Goal: Task Accomplishment & Management: Use online tool/utility

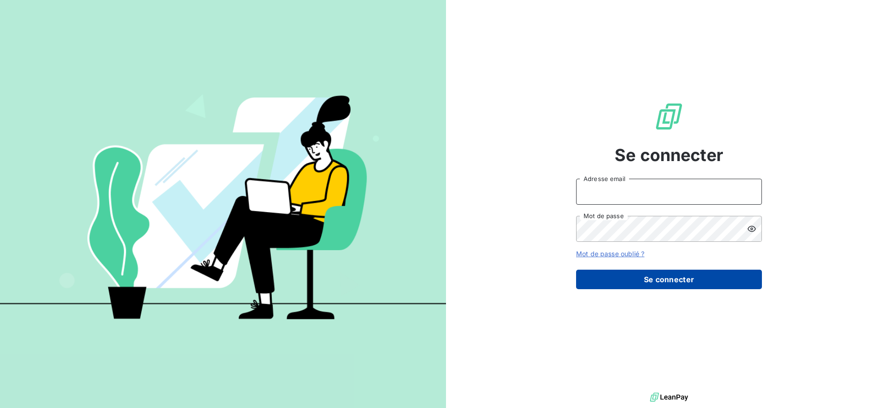
type input "gestion@mevia.fr"
click at [709, 279] on button "Se connecter" at bounding box center [669, 280] width 186 height 20
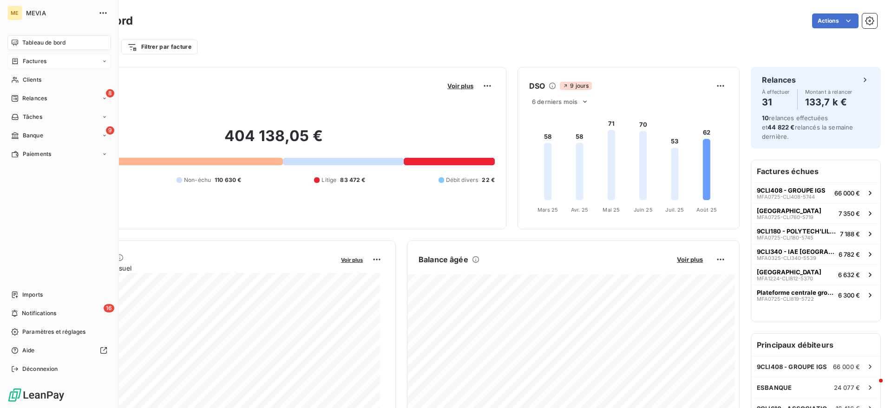
click at [19, 61] on icon at bounding box center [15, 61] width 8 height 7
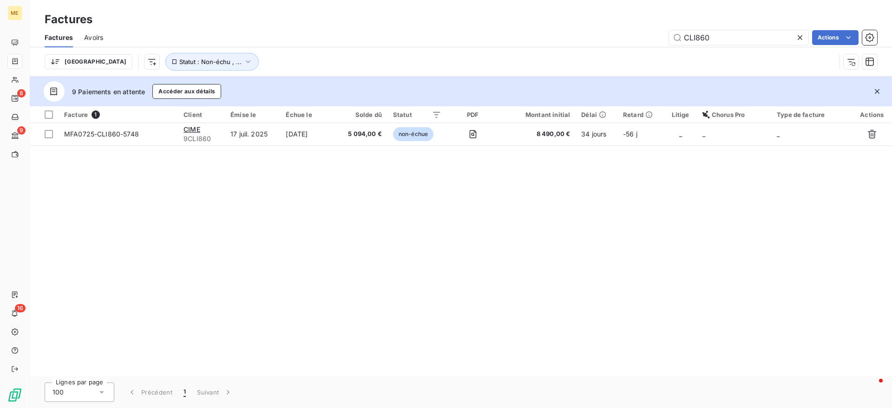
click at [449, 56] on div "Trier Statut : Non-échu , ..." at bounding box center [440, 62] width 791 height 18
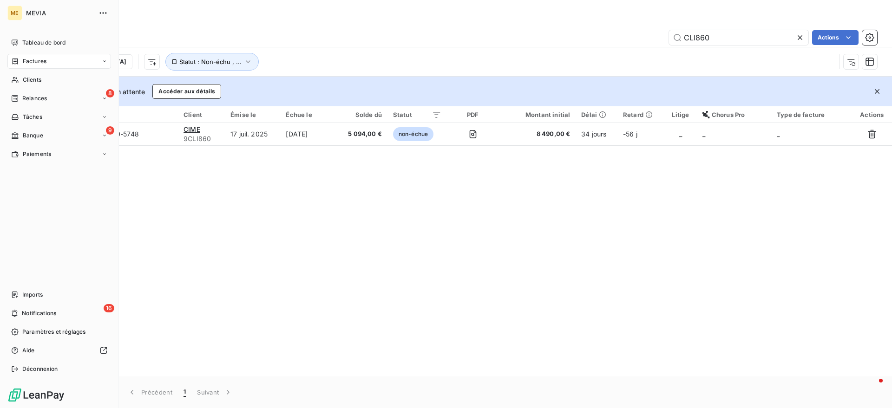
click at [18, 64] on icon at bounding box center [16, 61] width 6 height 6
click at [16, 134] on icon at bounding box center [15, 135] width 7 height 7
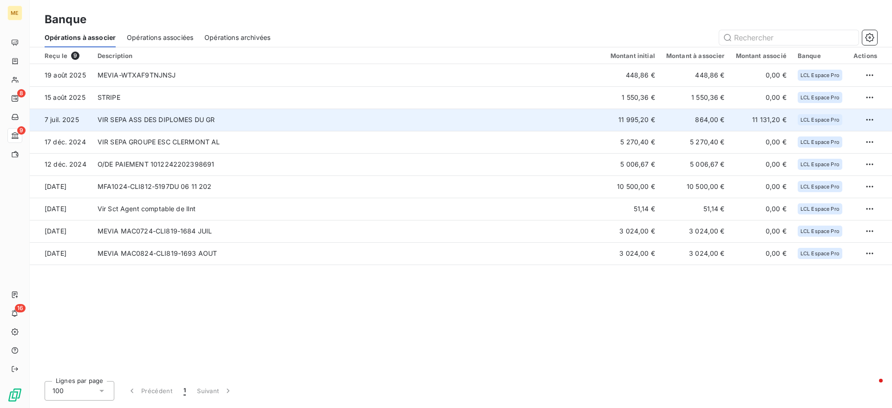
click at [154, 111] on td "VIR SEPA ASS DES DIPLOMES DU GR" at bounding box center [348, 120] width 513 height 22
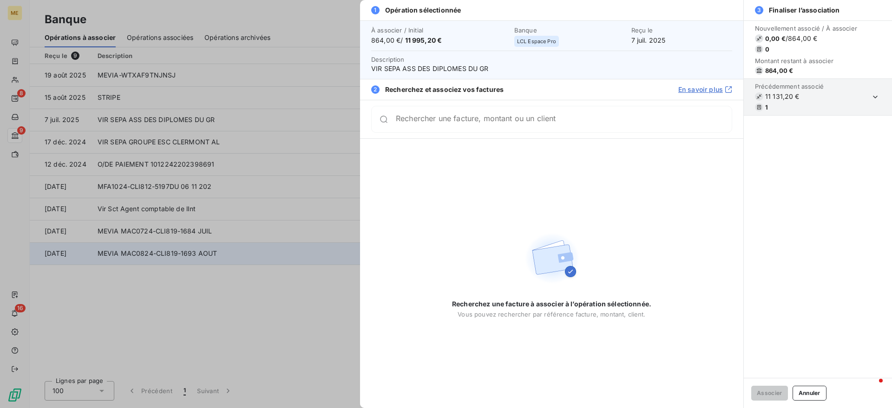
click at [137, 265] on div at bounding box center [446, 204] width 892 height 408
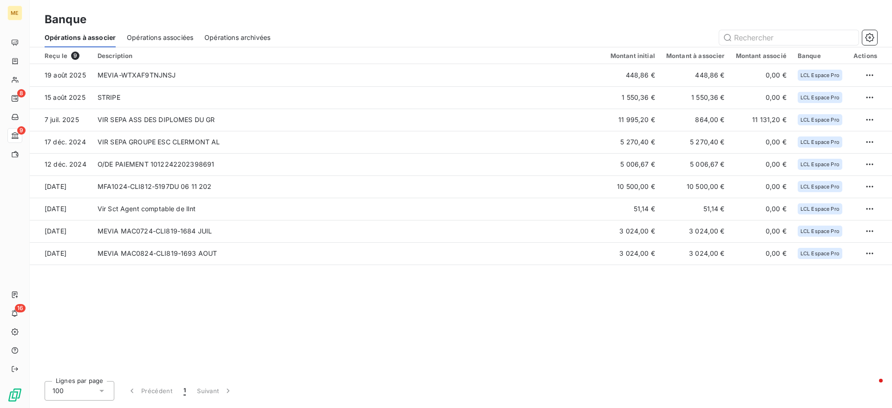
click at [225, 44] on div "Opérations archivées" at bounding box center [237, 38] width 66 height 20
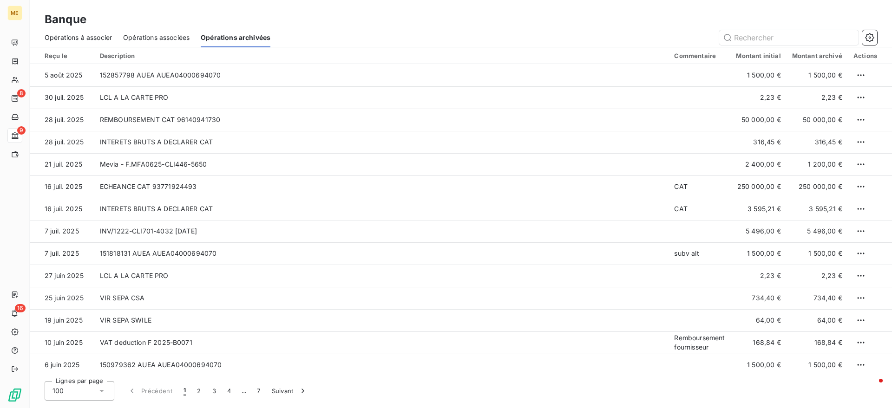
click at [168, 39] on span "Opérations associées" at bounding box center [156, 37] width 66 height 9
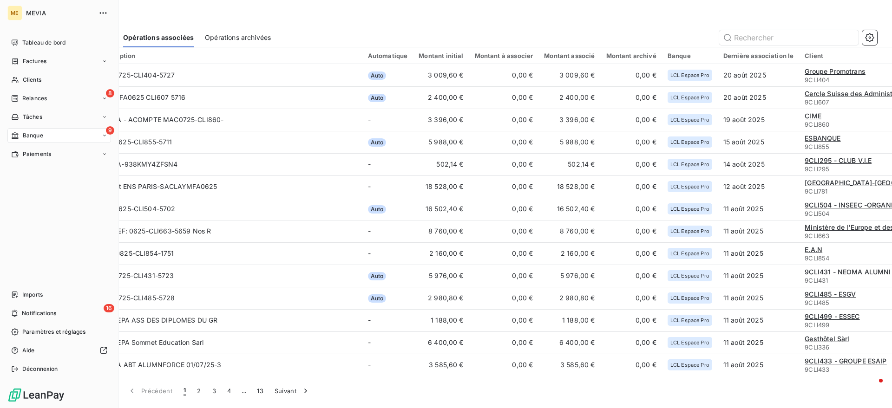
click at [13, 140] on div "9 Banque" at bounding box center [59, 135] width 104 height 15
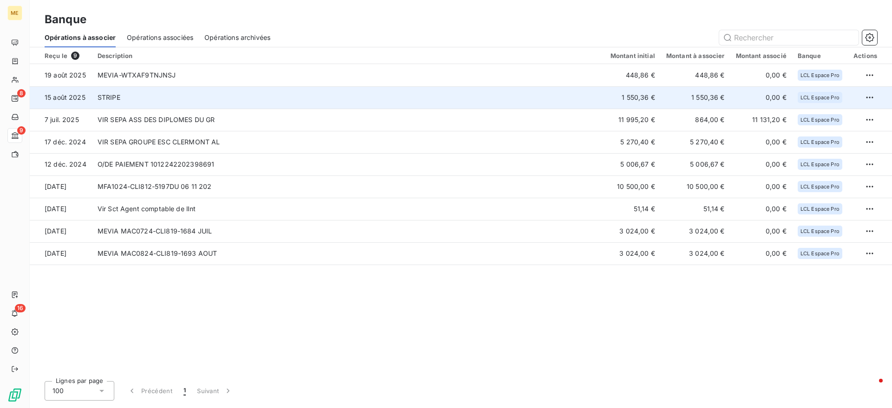
drag, startPoint x: 227, startPoint y: 94, endPoint x: 222, endPoint y: 100, distance: 8.3
click at [222, 100] on td "STRIPE" at bounding box center [348, 97] width 513 height 22
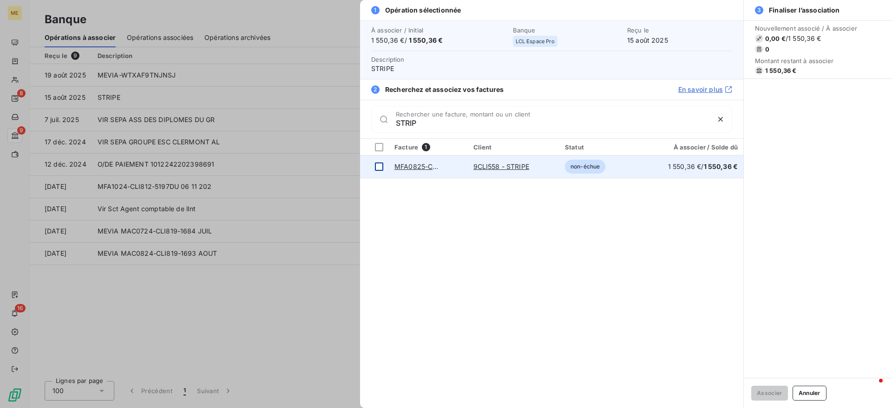
type input "STRIP"
click at [379, 164] on div at bounding box center [379, 167] width 8 height 8
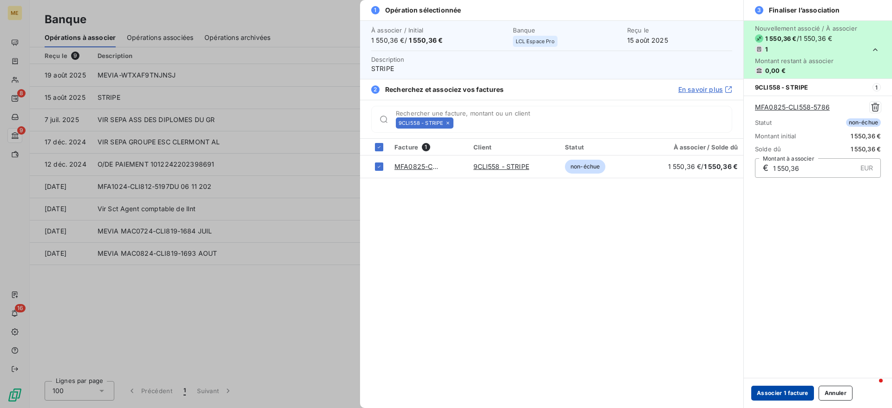
click at [782, 391] on button "Associer 1 facture" at bounding box center [782, 393] width 63 height 15
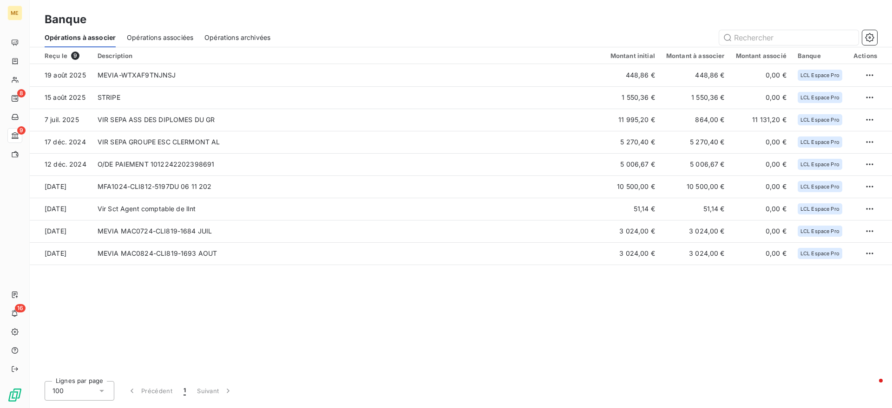
click at [235, 45] on div "Opérations archivées" at bounding box center [237, 38] width 66 height 20
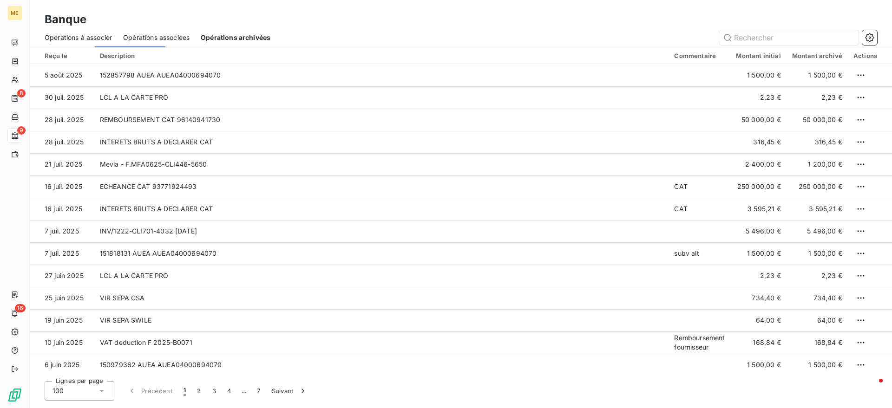
click at [186, 38] on span "Opérations associées" at bounding box center [156, 37] width 66 height 9
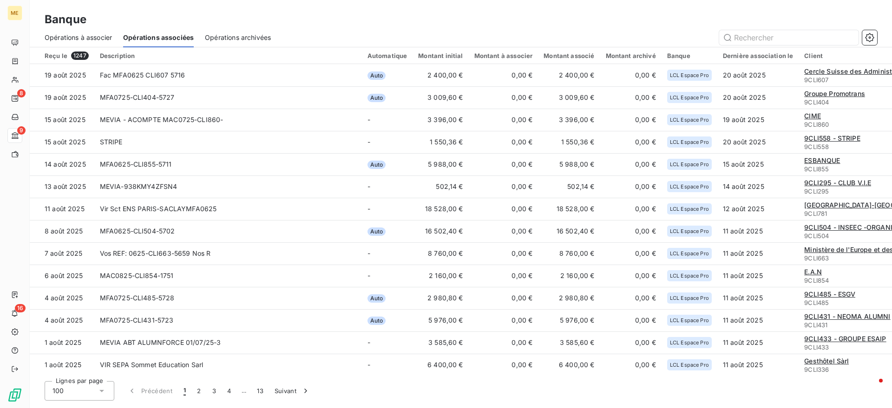
click at [73, 36] on span "Opérations à associer" at bounding box center [78, 37] width 67 height 9
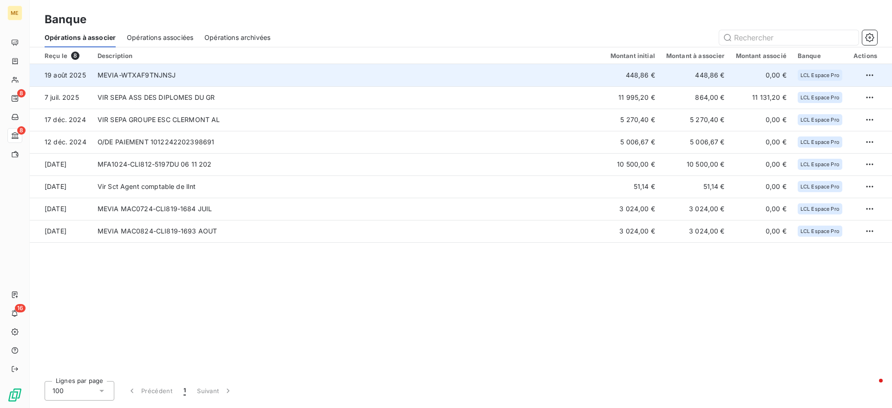
click at [174, 74] on td "MEVIA-WTXAF9TNJNSJ" at bounding box center [348, 75] width 513 height 22
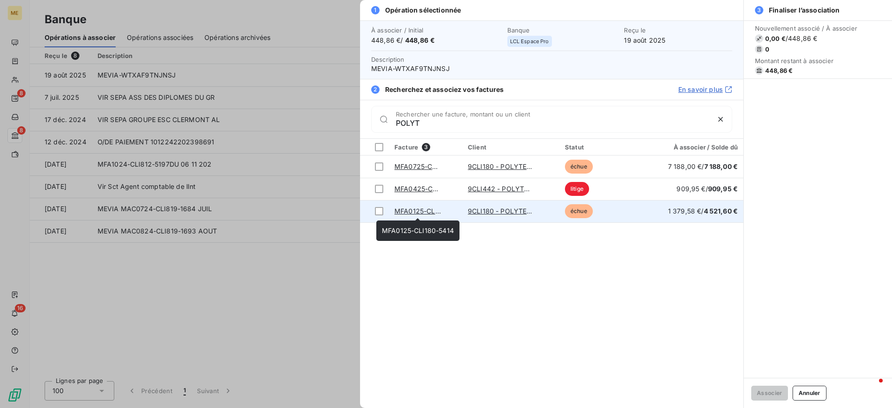
type input "POLYT"
click at [407, 208] on link "MFA0125-CLI180-5414" at bounding box center [430, 211] width 72 height 8
click at [376, 215] on div at bounding box center [379, 211] width 8 height 8
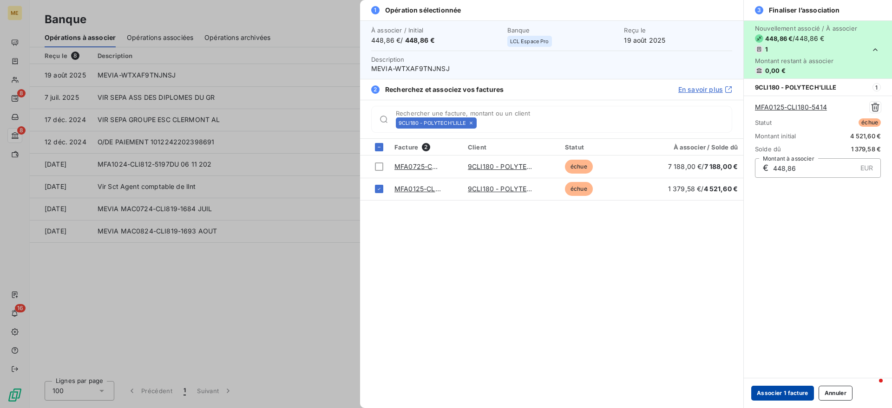
click at [771, 391] on button "Associer 1 facture" at bounding box center [782, 393] width 63 height 15
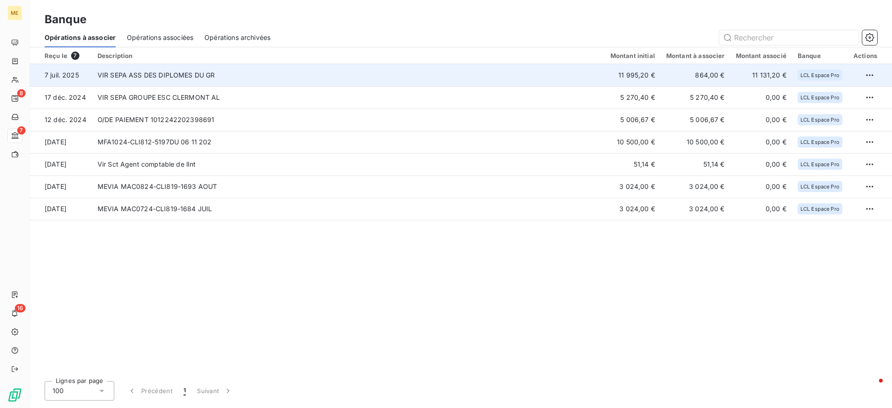
click at [201, 76] on td "VIR SEPA ASS DES DIPLOMES DU GR" at bounding box center [348, 75] width 513 height 22
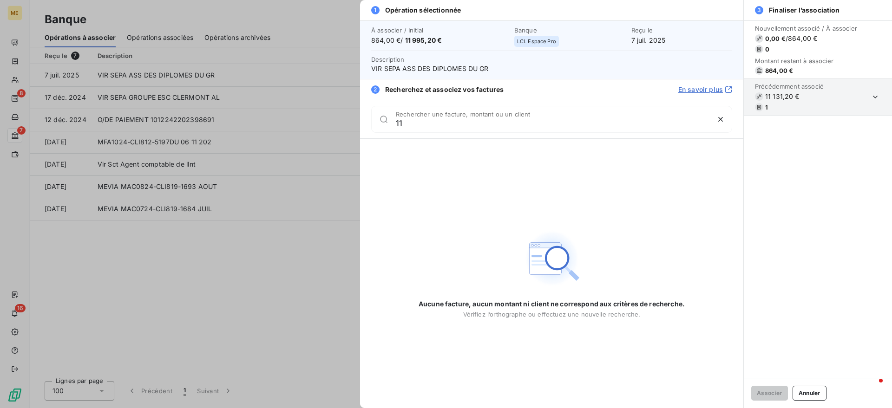
type input "1"
click at [171, 297] on div at bounding box center [446, 204] width 892 height 408
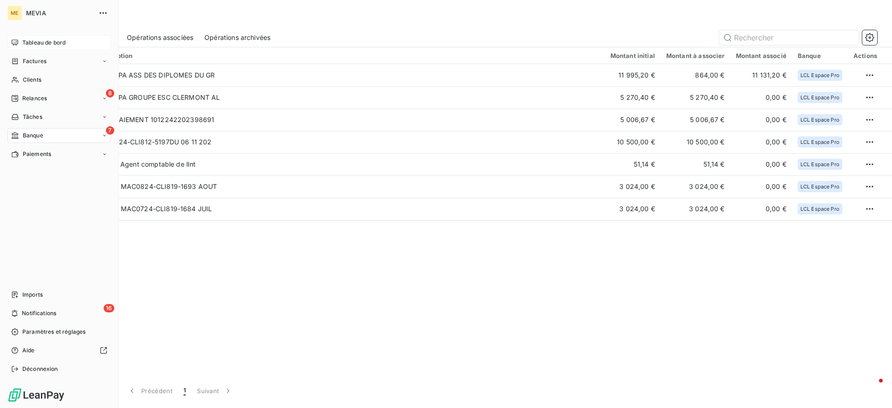
click at [28, 43] on span "Tableau de bord" at bounding box center [43, 43] width 43 height 8
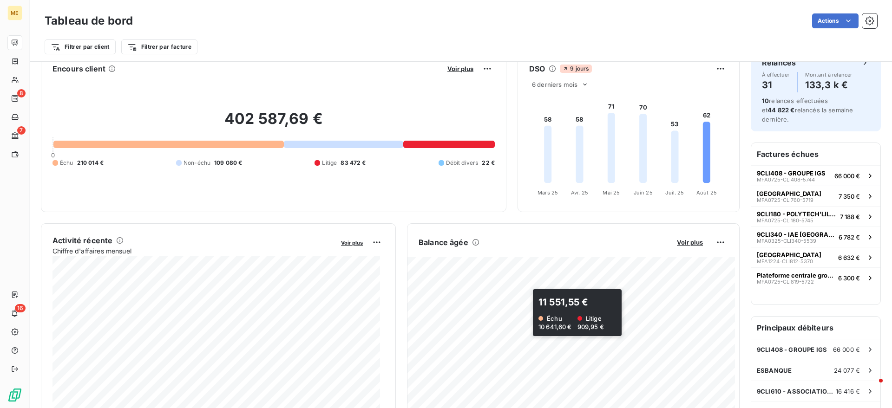
scroll to position [0, 0]
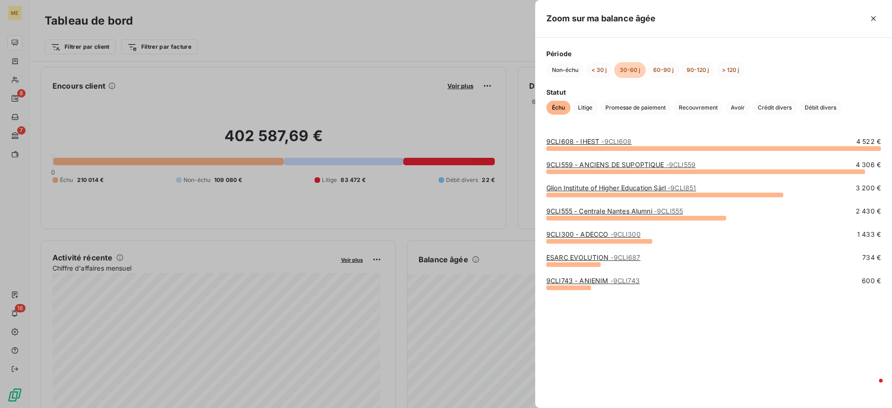
click at [471, 208] on div at bounding box center [446, 204] width 892 height 408
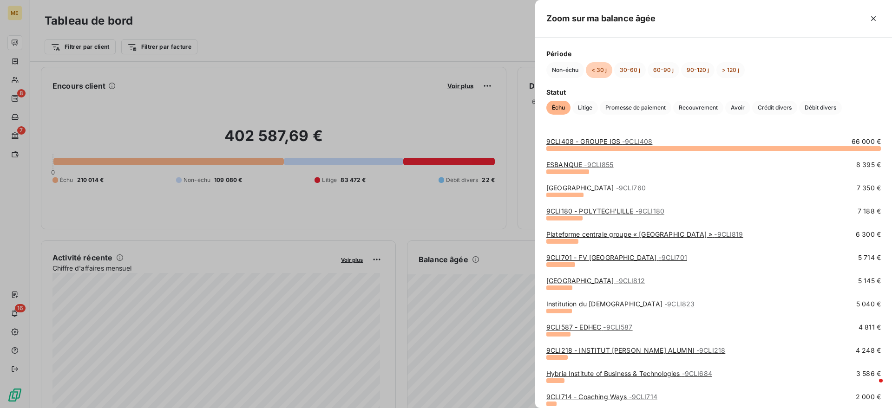
click at [457, 188] on div at bounding box center [446, 204] width 892 height 408
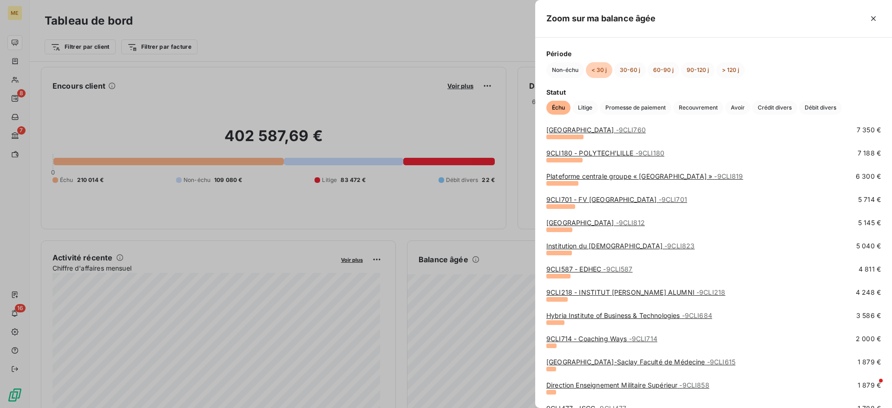
scroll to position [0, 0]
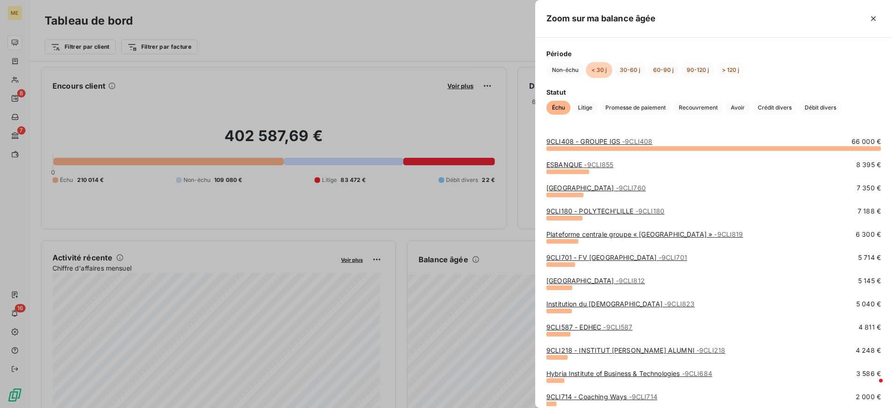
click at [617, 143] on link "9CLI408 - GROUPE IGS - 9CLI408" at bounding box center [599, 141] width 106 height 8
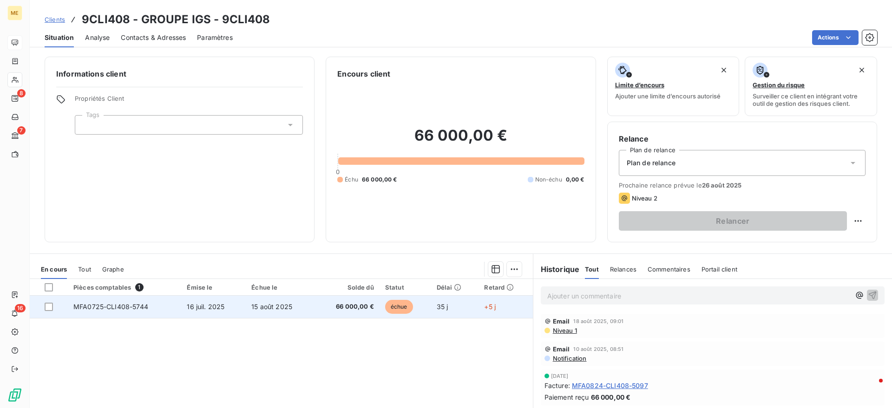
click at [314, 313] on td "66 000,00 €" at bounding box center [346, 307] width 65 height 22
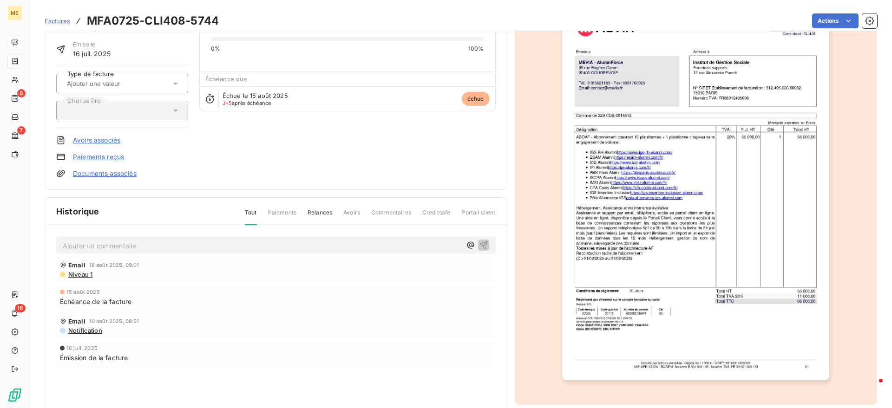
scroll to position [59, 0]
click at [82, 272] on span "Niveau 1" at bounding box center [79, 273] width 25 height 7
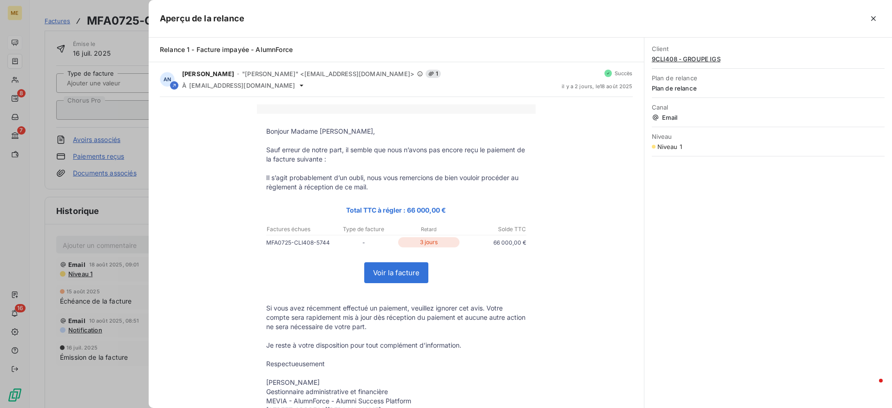
click at [62, 156] on div at bounding box center [446, 204] width 892 height 408
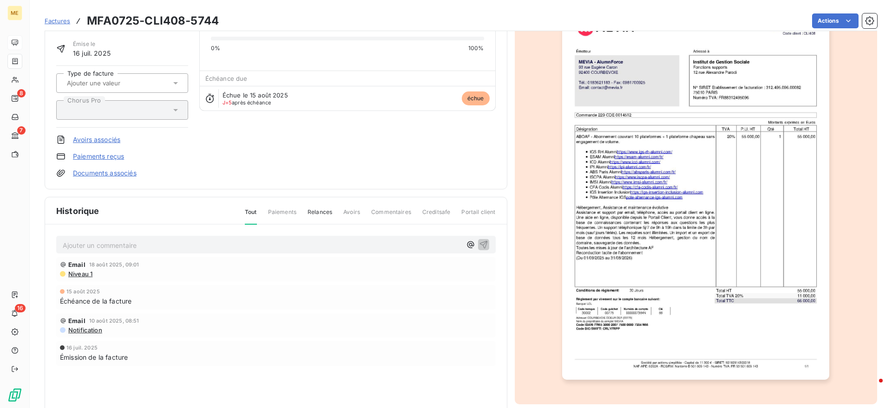
click at [472, 7] on div "Factures MFA0725-CLI408-5744 Actions" at bounding box center [461, 15] width 832 height 31
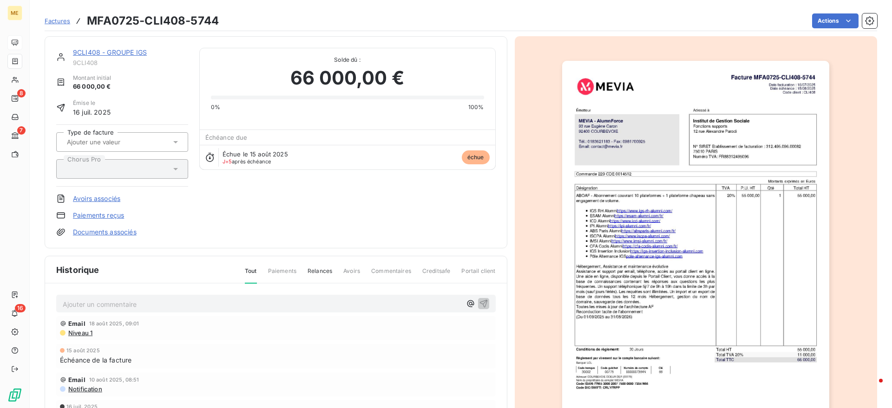
scroll to position [0, 0]
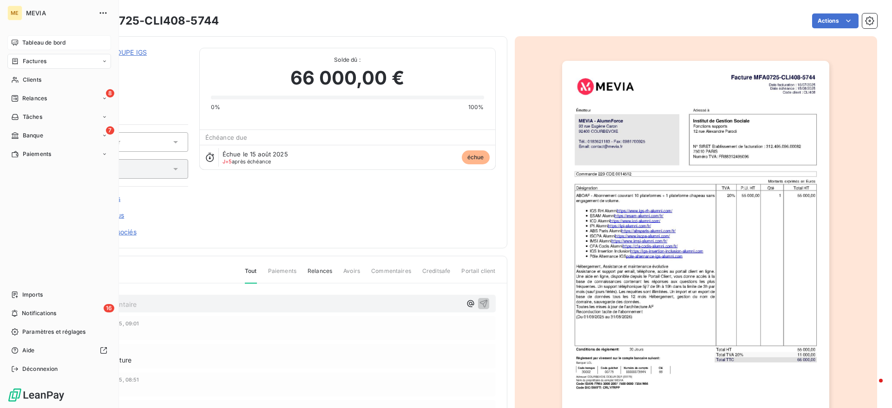
click at [13, 65] on icon at bounding box center [15, 61] width 8 height 7
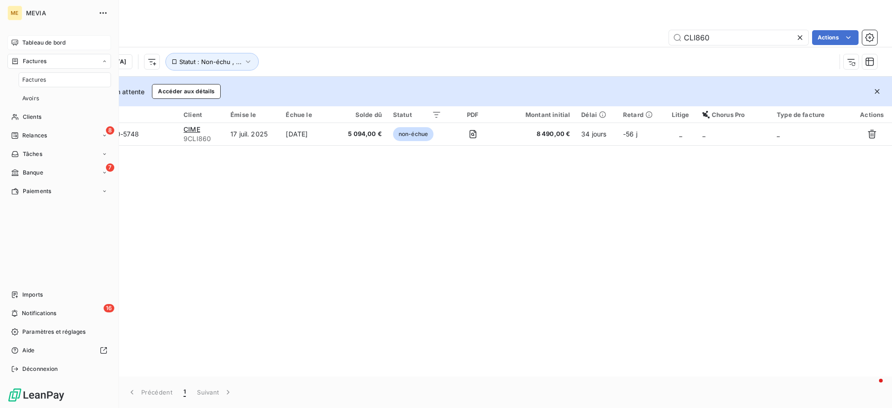
click at [23, 43] on span "Tableau de bord" at bounding box center [43, 43] width 43 height 8
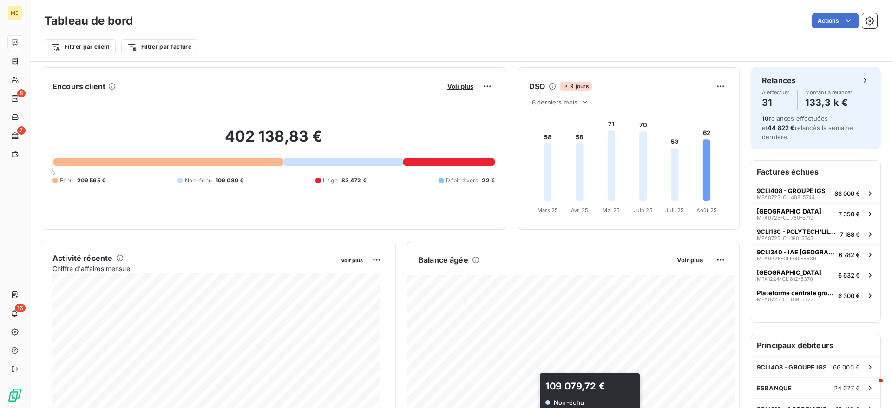
scroll to position [175, 0]
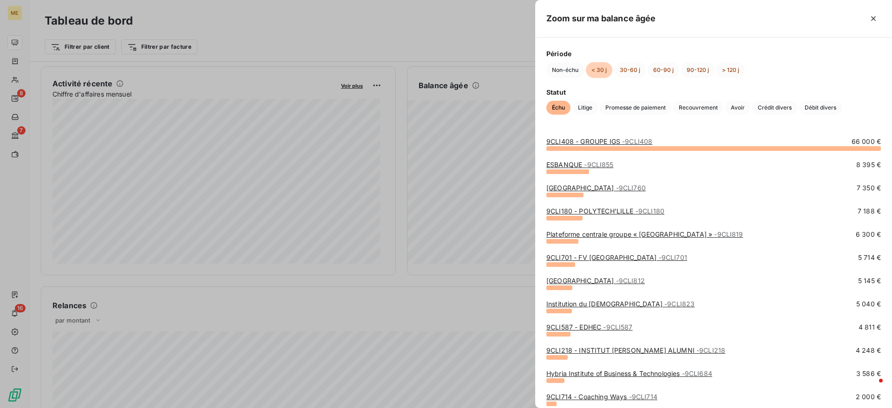
click at [10, 94] on div at bounding box center [446, 204] width 892 height 408
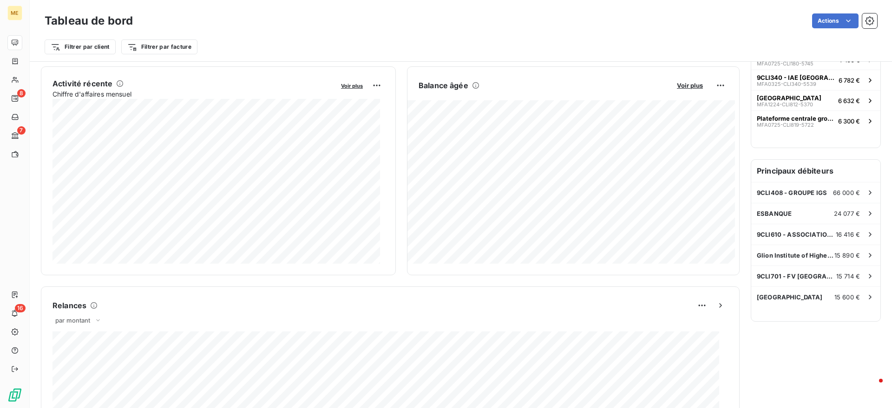
click at [17, 95] on div "8" at bounding box center [14, 98] width 15 height 15
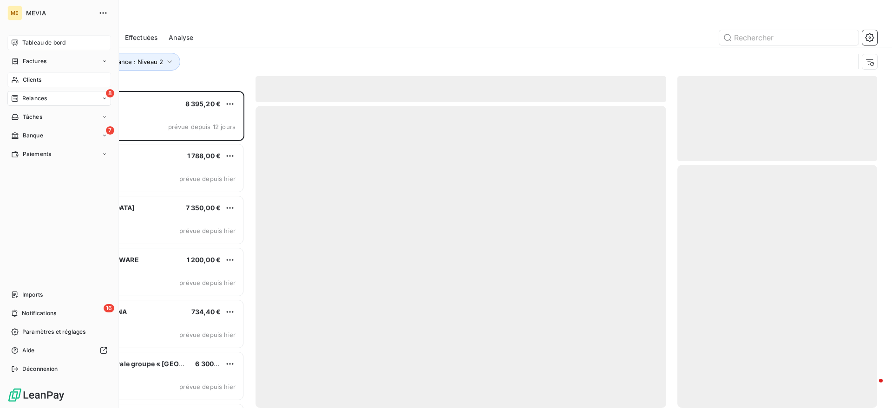
scroll to position [308, 191]
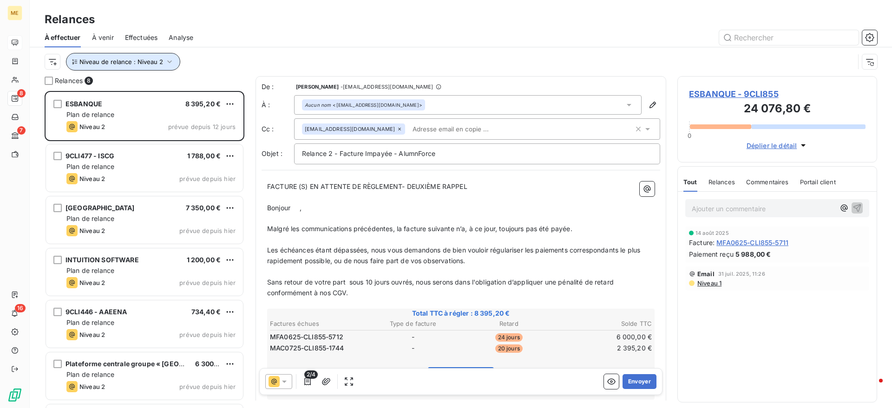
click at [147, 55] on button "Niveau de relance : Niveau 2" at bounding box center [123, 62] width 114 height 18
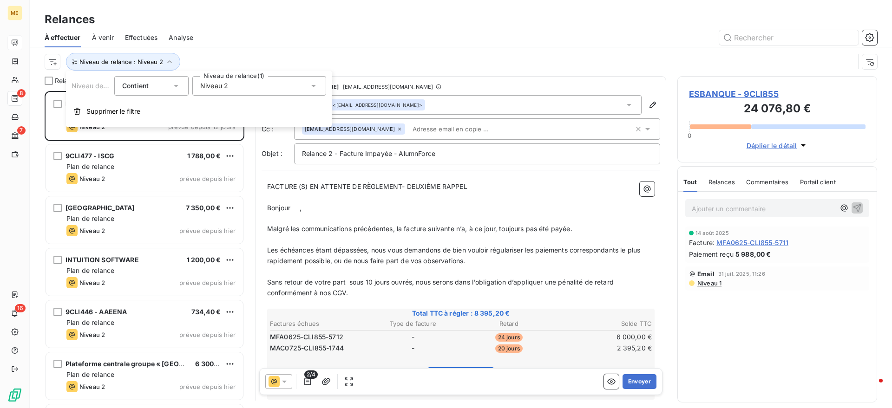
click at [282, 49] on div "Niveau de relance : Niveau 2" at bounding box center [461, 61] width 832 height 29
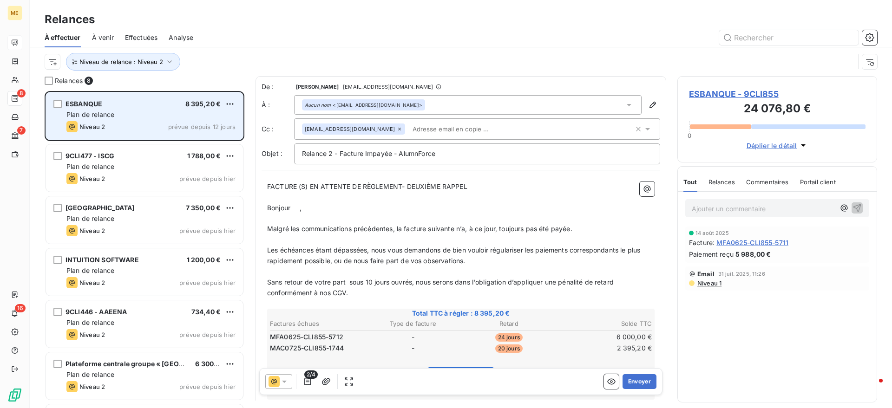
click at [215, 110] on div "Plan de relance" at bounding box center [150, 114] width 169 height 9
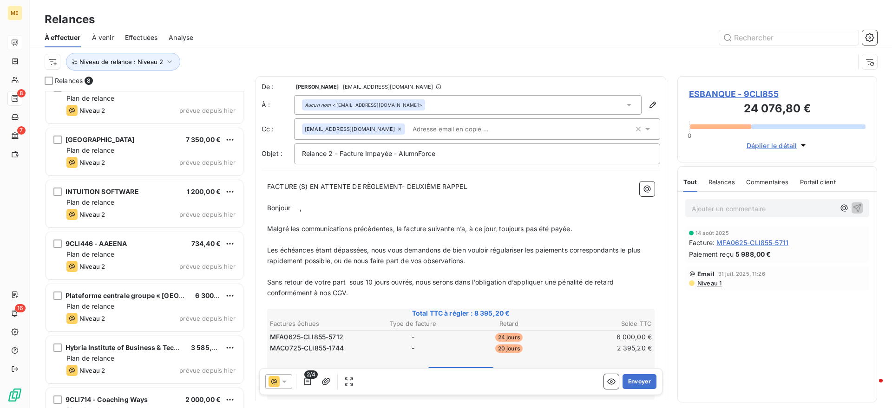
scroll to position [0, 0]
